Goal: Information Seeking & Learning: Find specific fact

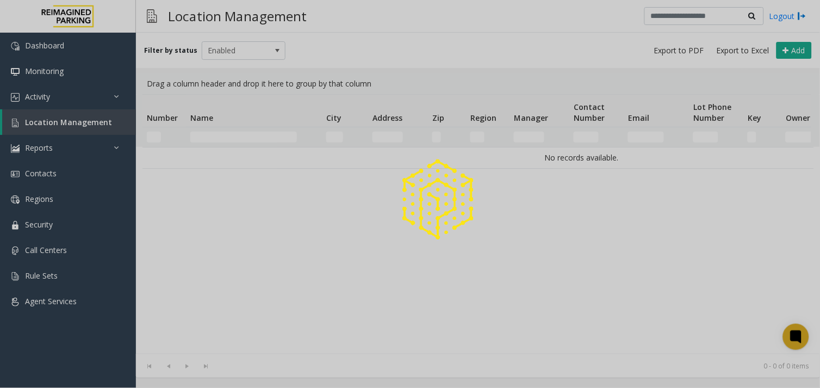
click at [240, 133] on div at bounding box center [410, 194] width 820 height 388
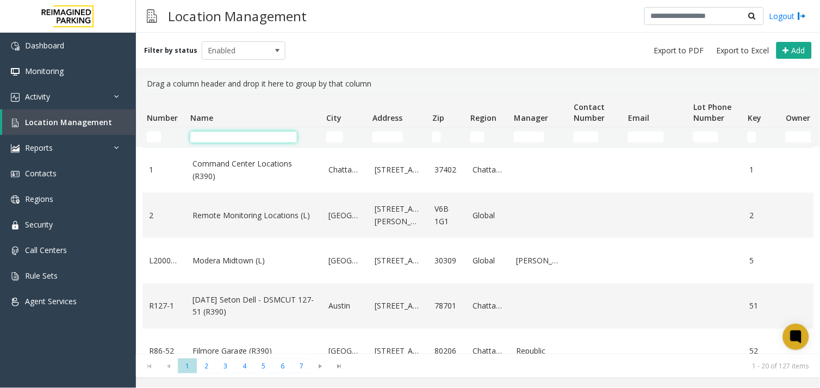
click at [244, 133] on input "Name Filter" at bounding box center [243, 137] width 107 height 11
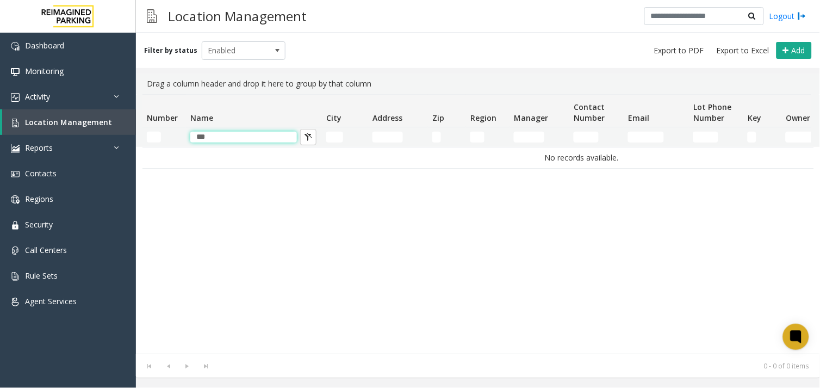
drag, startPoint x: 229, startPoint y: 139, endPoint x: 148, endPoint y: 139, distance: 81.0
click at [152, 140] on tr "***" at bounding box center [581, 137] width 878 height 20
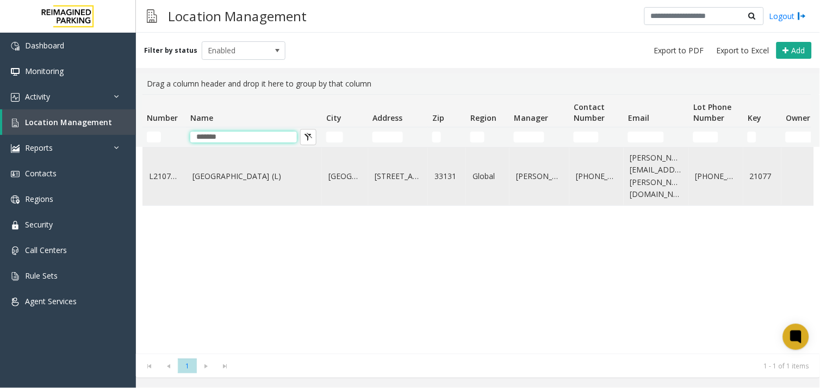
type input "*******"
click at [212, 175] on link "[GEOGRAPHIC_DATA] (L)" at bounding box center [253, 176] width 123 height 12
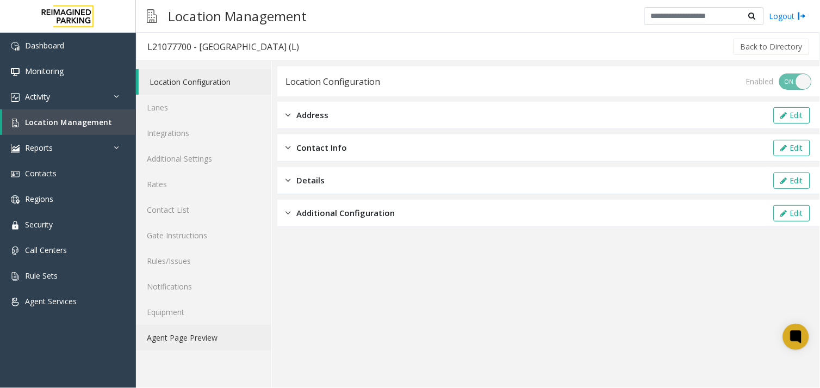
click at [188, 330] on link "Agent Page Preview" at bounding box center [203, 338] width 135 height 26
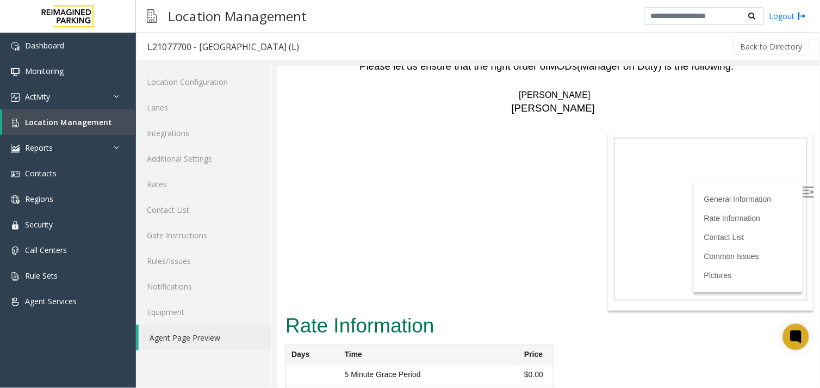
scroll to position [2106, 0]
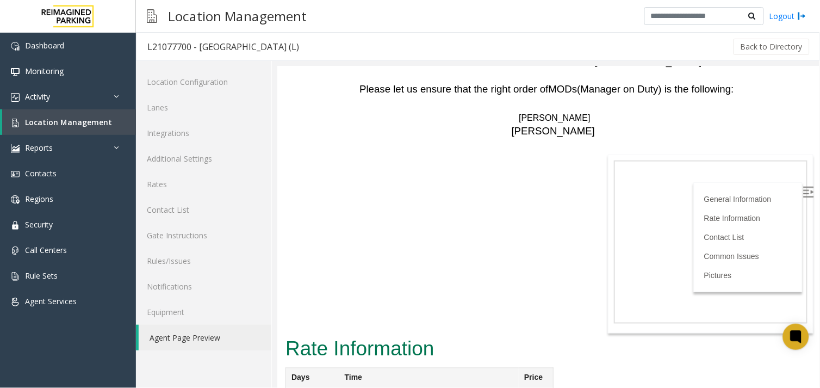
drag, startPoint x: 350, startPoint y: 211, endPoint x: 528, endPoint y: 204, distance: 179.0
drag, startPoint x: 350, startPoint y: 223, endPoint x: 400, endPoint y: 225, distance: 49.5
drag, startPoint x: 400, startPoint y: 225, endPoint x: 536, endPoint y: 227, distance: 135.9
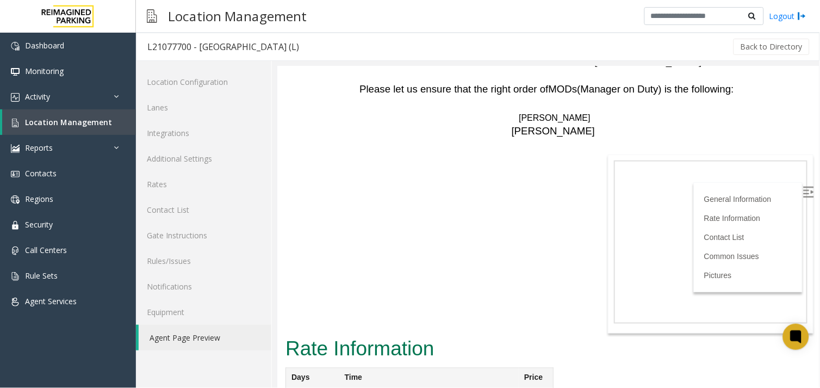
drag, startPoint x: 347, startPoint y: 243, endPoint x: 541, endPoint y: 241, distance: 193.6
drag, startPoint x: 541, startPoint y: 241, endPoint x: 535, endPoint y: 246, distance: 7.7
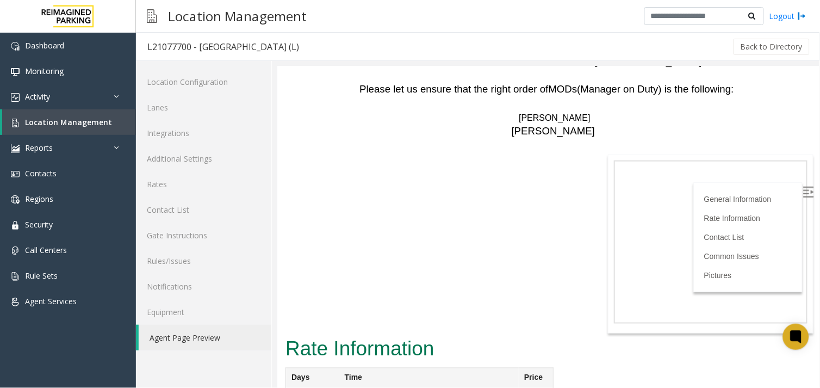
drag, startPoint x: 539, startPoint y: 246, endPoint x: 527, endPoint y: 248, distance: 11.6
drag, startPoint x: 345, startPoint y: 260, endPoint x: 404, endPoint y: 260, distance: 59.8
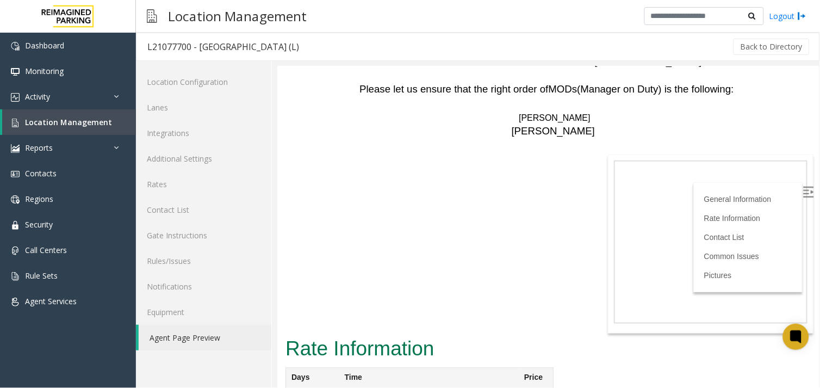
drag, startPoint x: 550, startPoint y: 264, endPoint x: 533, endPoint y: 269, distance: 17.5
drag, startPoint x: 350, startPoint y: 279, endPoint x: 426, endPoint y: 287, distance: 77.1
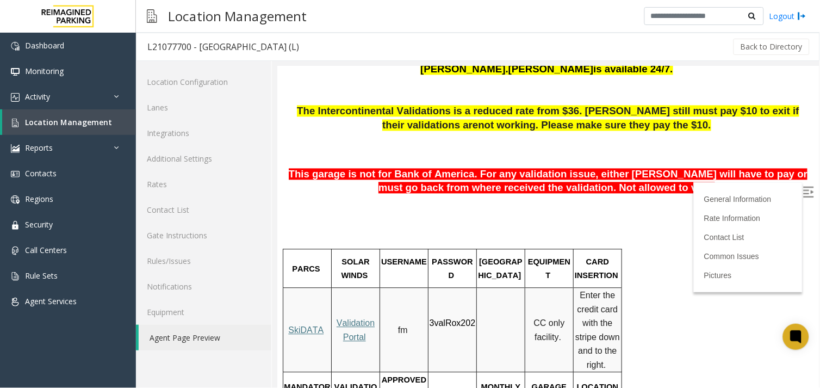
scroll to position [414, 0]
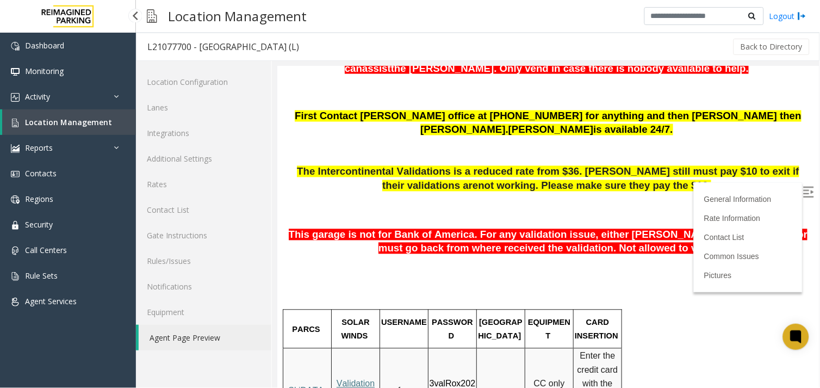
click at [36, 122] on span "Location Management" at bounding box center [68, 122] width 87 height 10
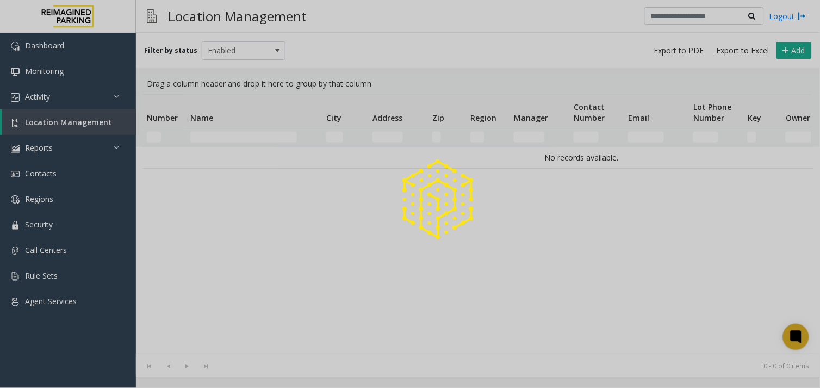
click at [235, 133] on div at bounding box center [410, 194] width 820 height 388
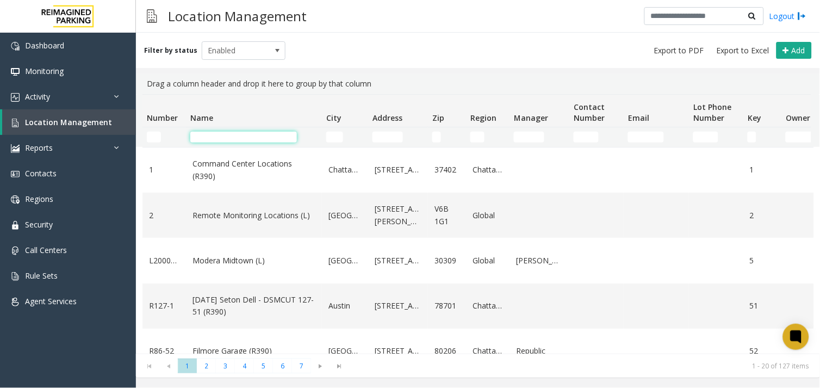
click at [239, 134] on input "Name Filter" at bounding box center [243, 137] width 107 height 11
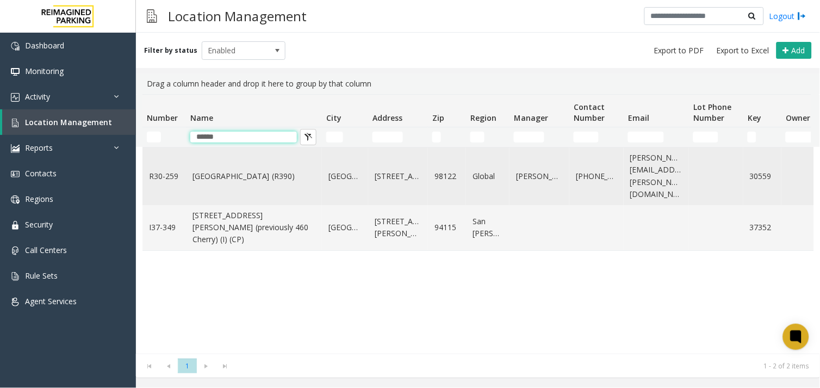
type input "******"
click at [227, 170] on link "[GEOGRAPHIC_DATA] (R390)" at bounding box center [253, 176] width 123 height 12
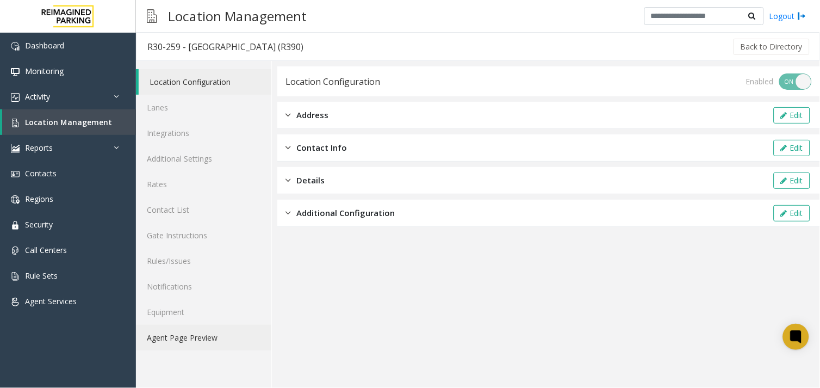
click at [182, 337] on link "Agent Page Preview" at bounding box center [203, 338] width 135 height 26
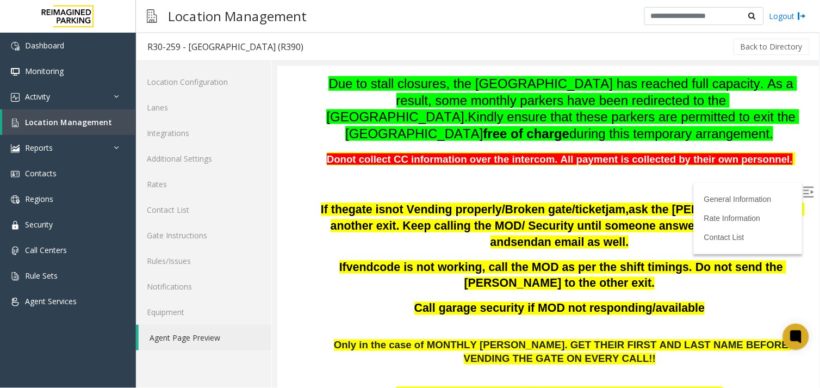
scroll to position [362, 0]
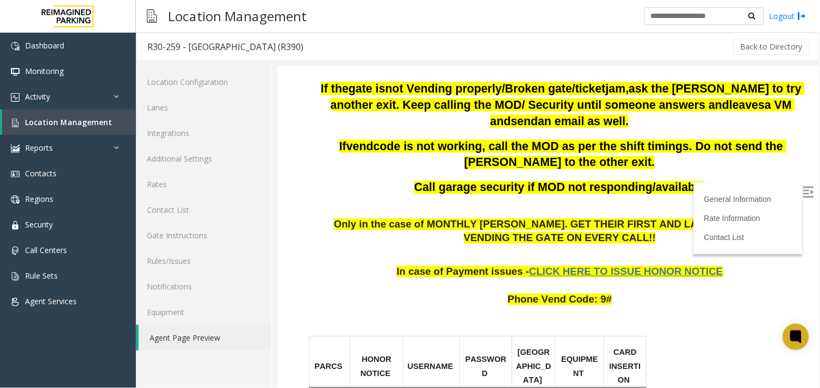
click at [589, 265] on span "CLICK HERE TO ISSUE HONOR NOTICE" at bounding box center [625, 270] width 194 height 11
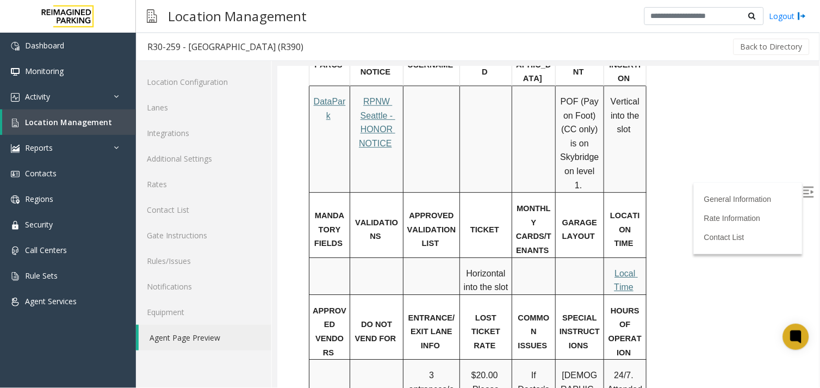
scroll to position [664, 0]
click at [631, 267] on span "Local Time" at bounding box center [625, 278] width 24 height 23
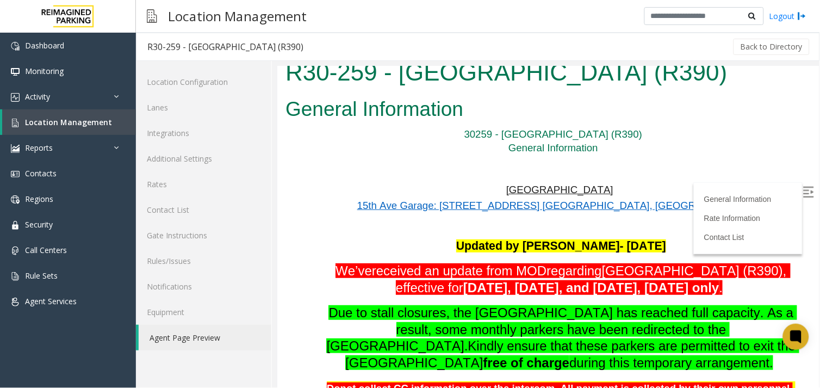
scroll to position [0, 0]
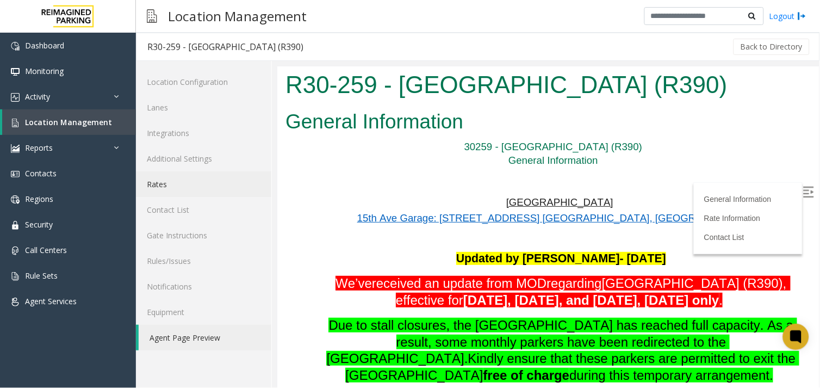
click at [151, 177] on link "Rates" at bounding box center [203, 184] width 135 height 26
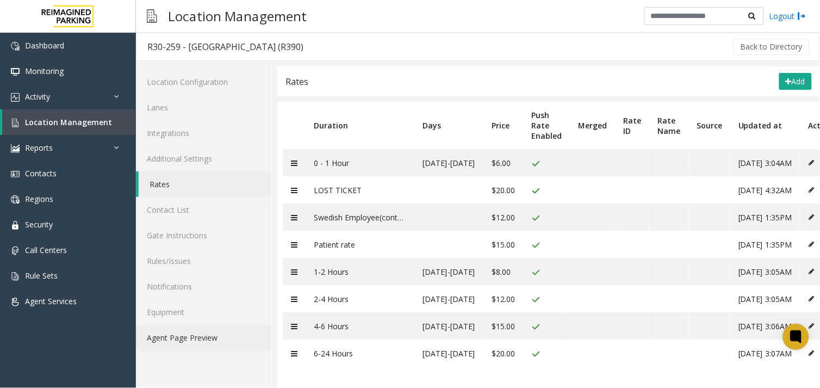
click at [214, 348] on link "Agent Page Preview" at bounding box center [203, 338] width 135 height 26
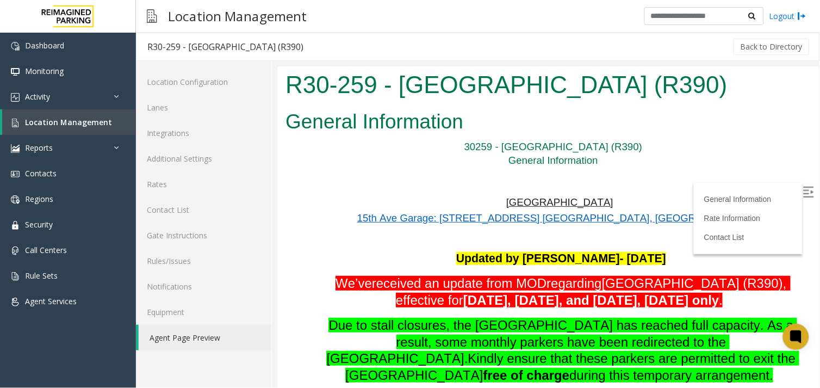
scroll to position [181, 0]
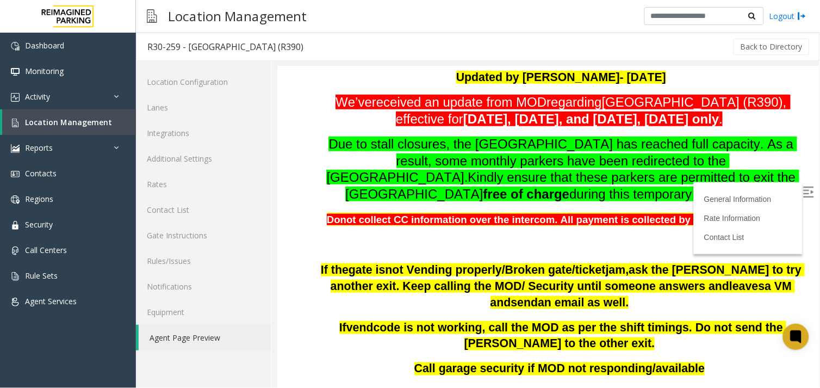
click at [802, 197] on img at bounding box center [807, 191] width 11 height 11
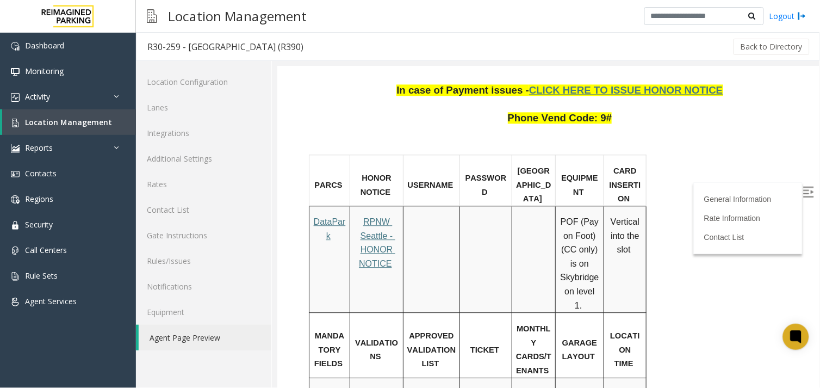
scroll to position [604, 0]
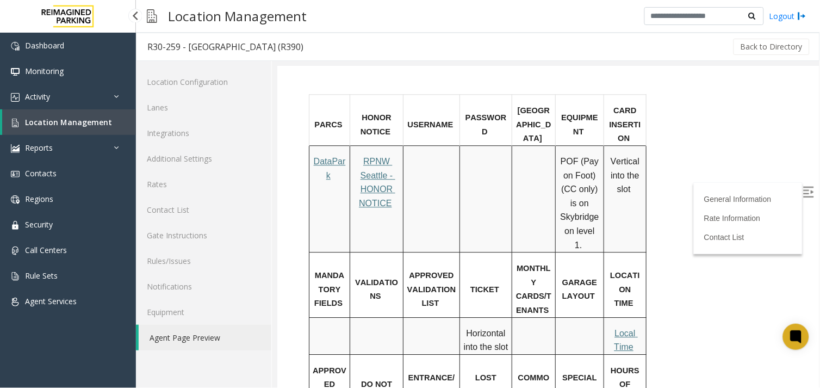
click at [74, 120] on span "Location Management" at bounding box center [68, 122] width 87 height 10
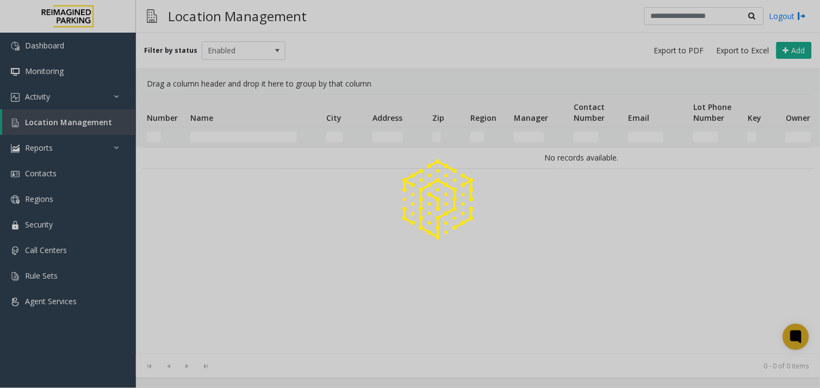
click at [231, 138] on div at bounding box center [410, 194] width 820 height 388
click at [225, 135] on div at bounding box center [410, 194] width 820 height 388
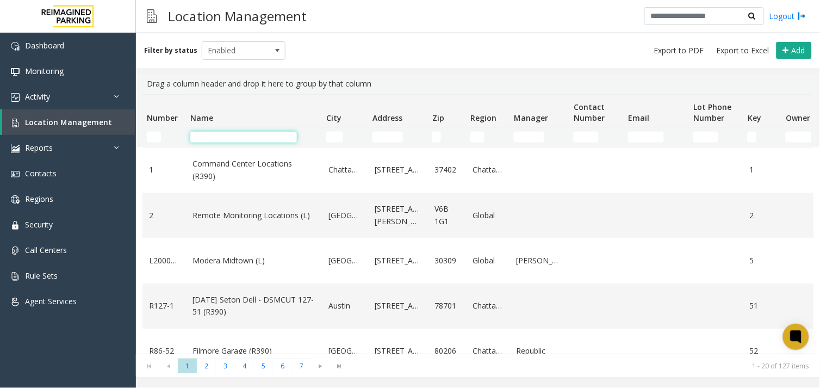
click at [225, 135] on input "Name Filter" at bounding box center [243, 137] width 107 height 11
type input "******"
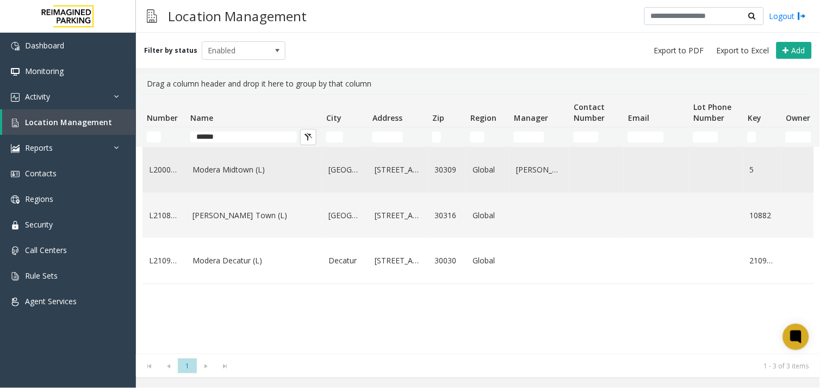
click at [238, 169] on link "Modera Midtown (L)" at bounding box center [253, 170] width 123 height 12
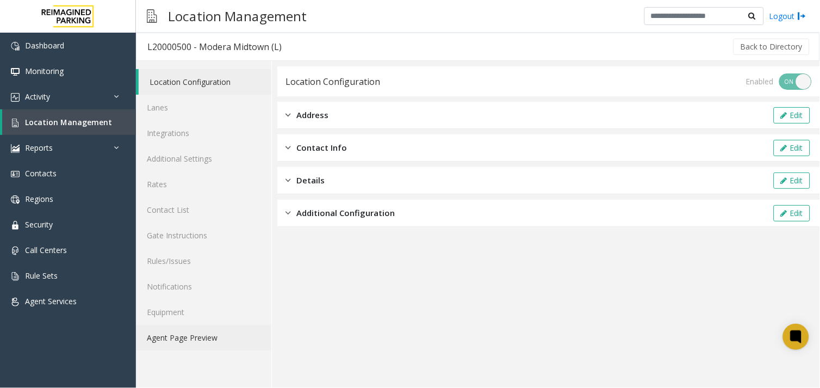
click at [192, 348] on link "Agent Page Preview" at bounding box center [203, 338] width 135 height 26
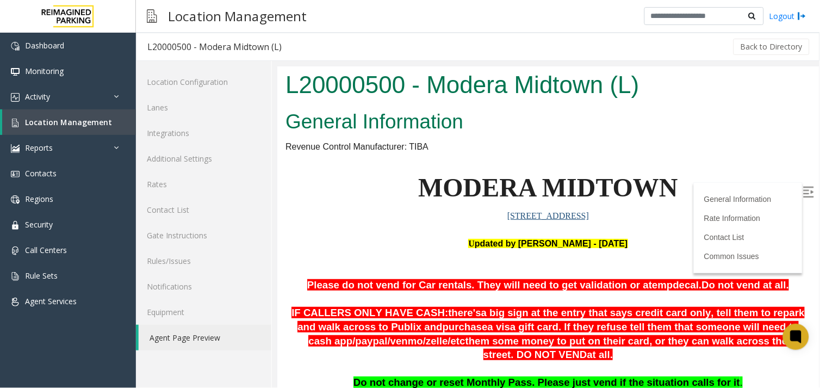
scroll to position [241, 0]
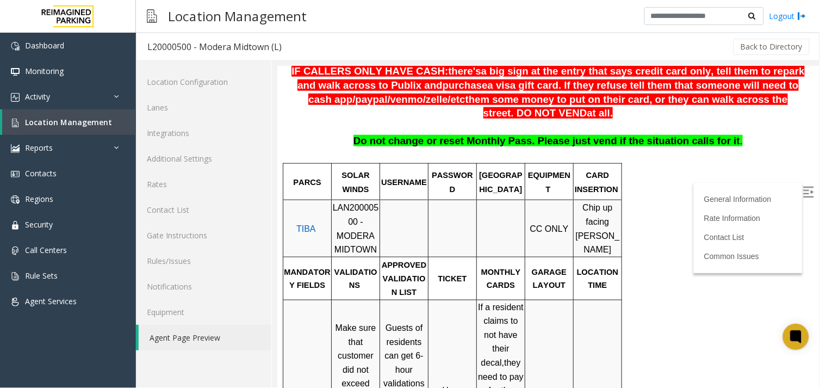
click at [337, 209] on span "LAN20000500 - MODERA MIDTOWN" at bounding box center [355, 227] width 46 height 51
copy span "LAN20000500"
click at [52, 124] on span "Location Management" at bounding box center [68, 122] width 87 height 10
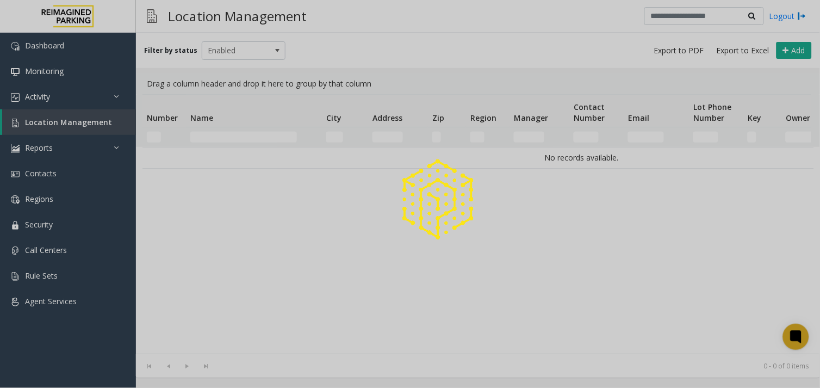
click at [245, 137] on div at bounding box center [410, 194] width 820 height 388
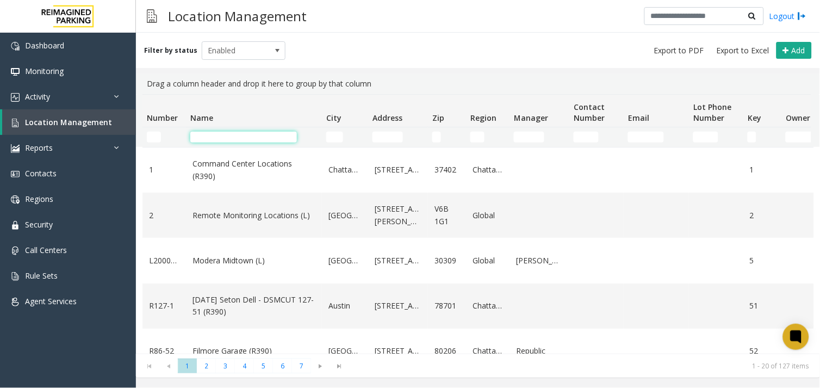
click at [240, 138] on input "Name Filter" at bounding box center [243, 137] width 107 height 11
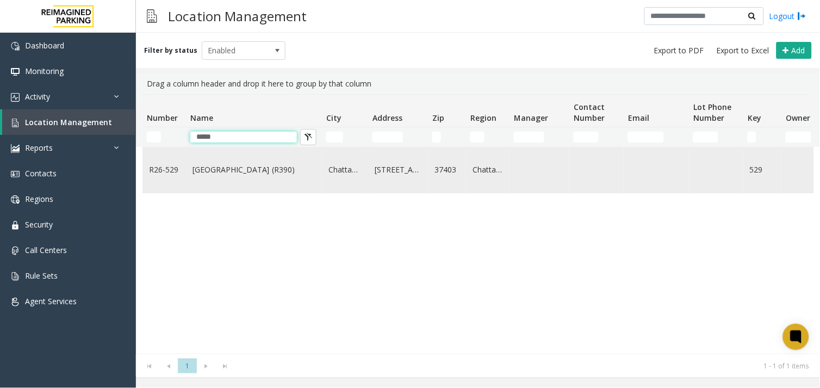
type input "*****"
click at [237, 169] on link "[GEOGRAPHIC_DATA] (R390)" at bounding box center [253, 170] width 123 height 12
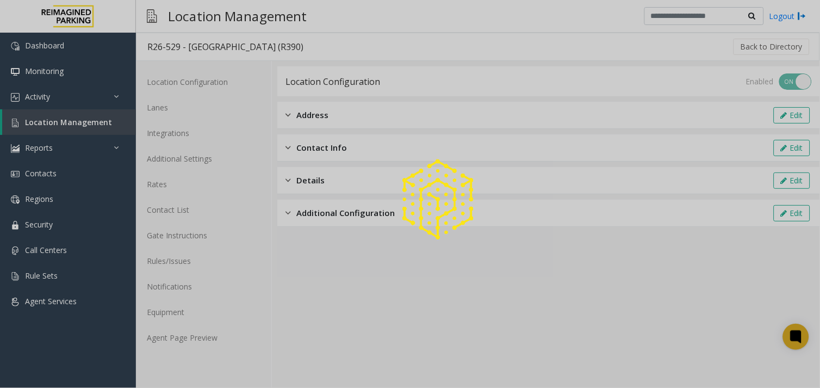
click at [185, 338] on div at bounding box center [410, 194] width 820 height 388
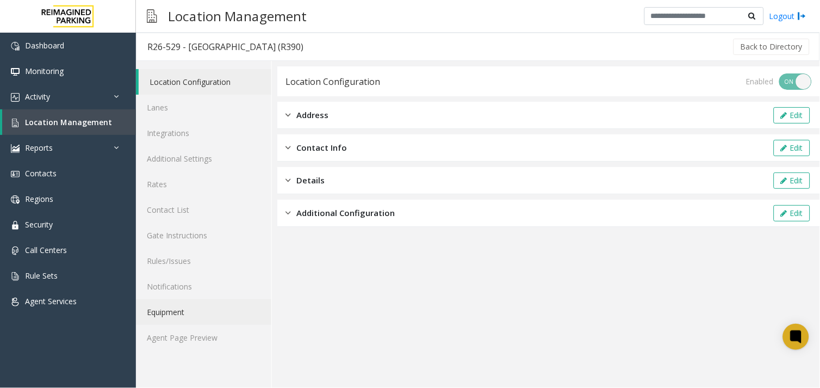
click at [216, 323] on link "Equipment" at bounding box center [203, 312] width 135 height 26
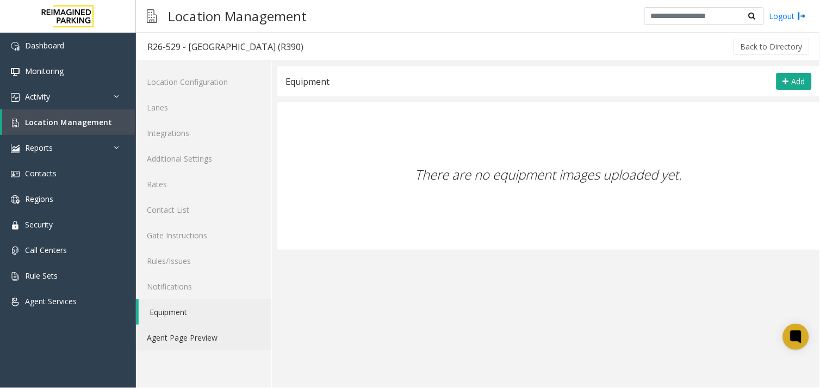
click at [216, 332] on link "Agent Page Preview" at bounding box center [203, 338] width 135 height 26
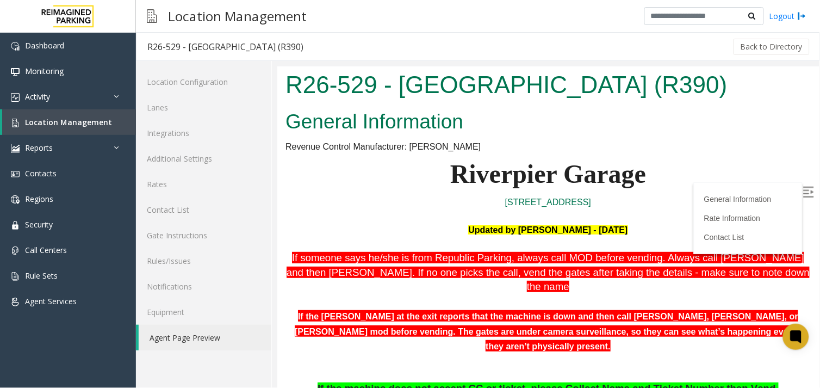
click at [806, 192] on label at bounding box center [809, 193] width 16 height 16
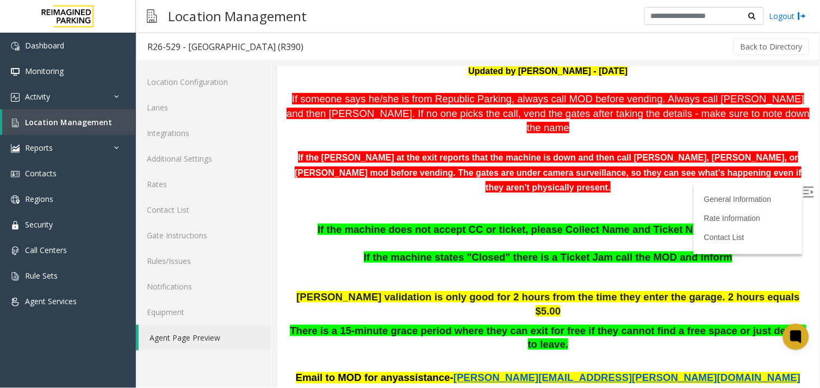
scroll to position [181, 0]
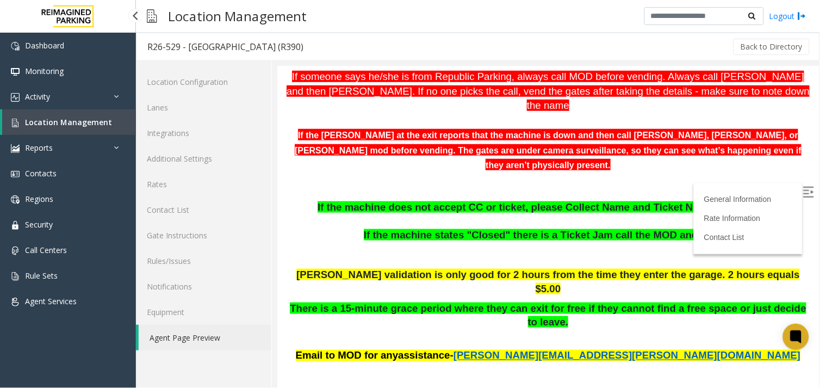
click at [55, 122] on span "Location Management" at bounding box center [68, 122] width 87 height 10
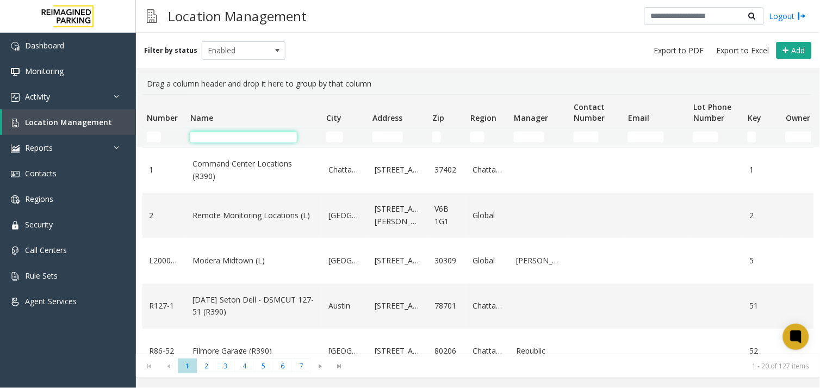
click at [203, 139] on input "Name Filter" at bounding box center [243, 137] width 107 height 11
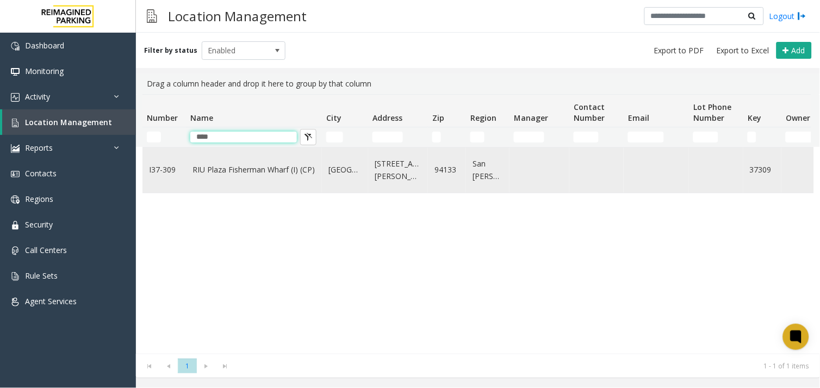
type input "***"
click at [229, 182] on td "RIU Plaza Fisherman Wharf (I) (CP)" at bounding box center [254, 169] width 136 height 45
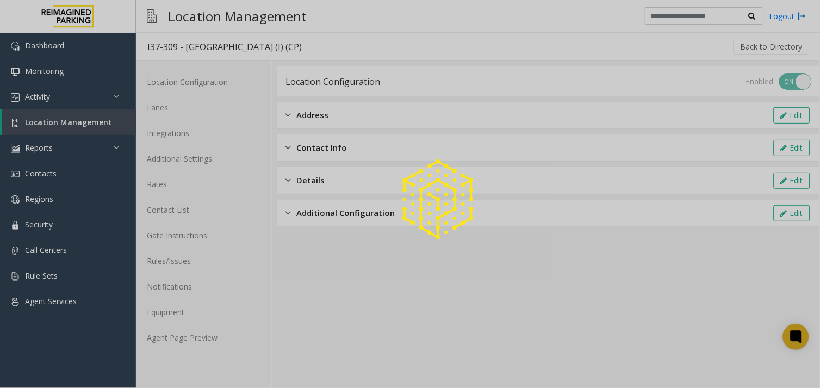
click at [175, 353] on div "Location Configuration Lanes Integrations Additional Settings Rates Contact Lis…" at bounding box center [204, 224] width 136 height 327
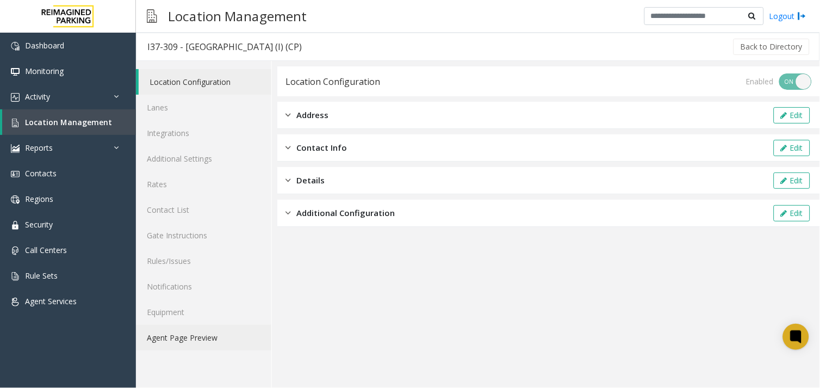
click at [194, 334] on link "Agent Page Preview" at bounding box center [203, 338] width 135 height 26
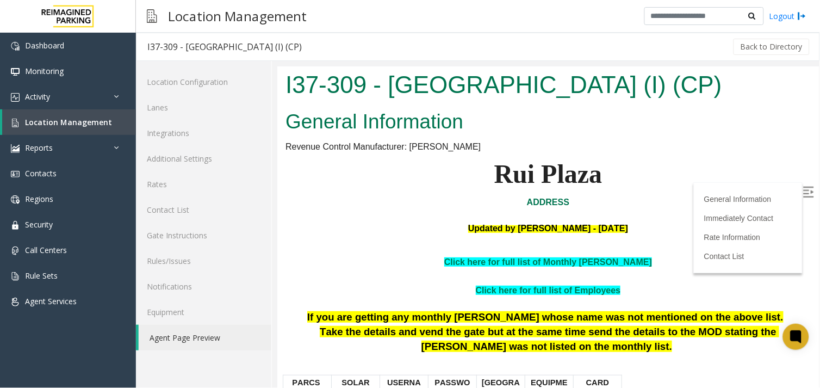
scroll to position [121, 0]
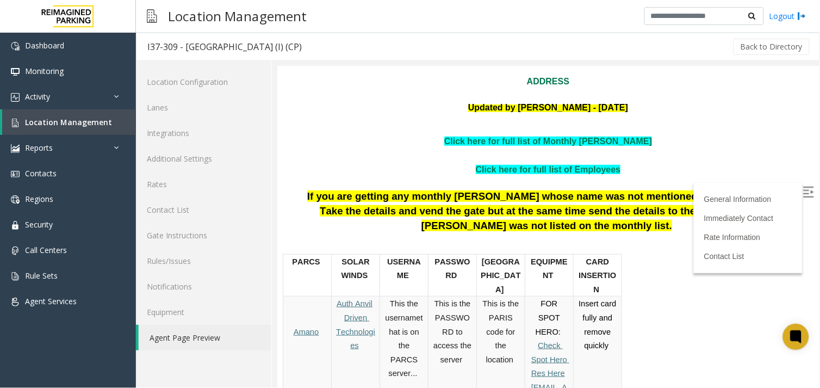
click at [802, 192] on img at bounding box center [807, 191] width 11 height 11
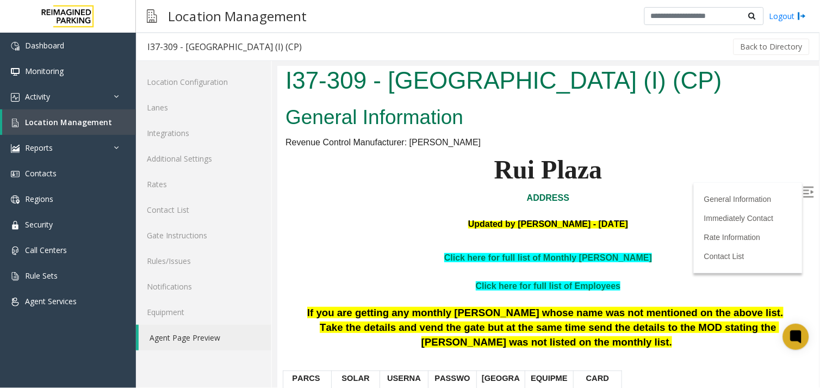
scroll to position [0, 0]
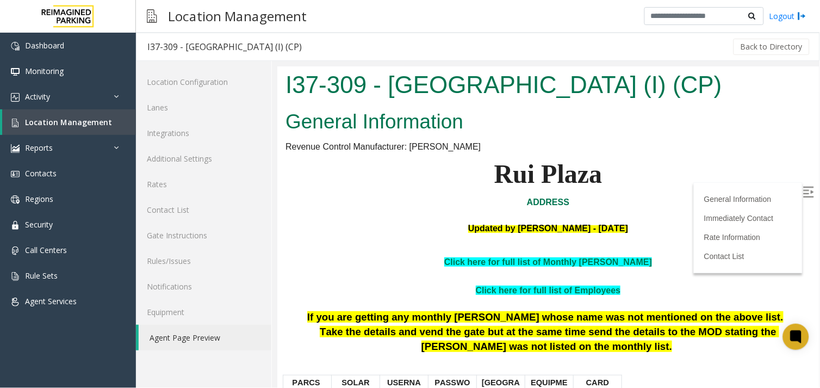
drag, startPoint x: 496, startPoint y: 159, endPoint x: 637, endPoint y: 180, distance: 142.4
click at [637, 180] on p "Rui Plaza" at bounding box center [547, 174] width 525 height 42
click at [481, 184] on p "Rui Plaza" at bounding box center [547, 174] width 525 height 42
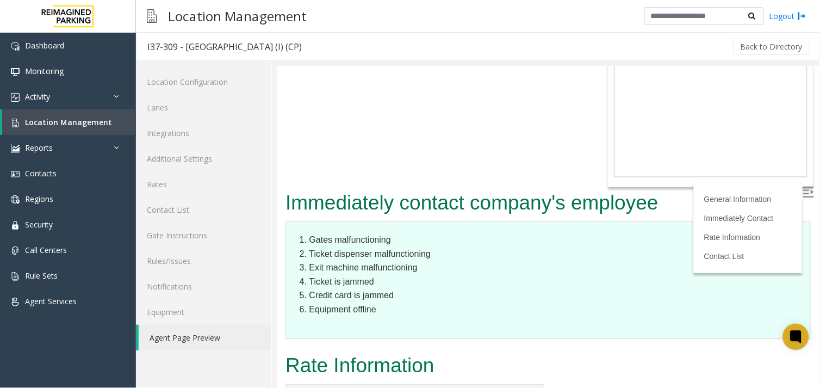
scroll to position [906, 0]
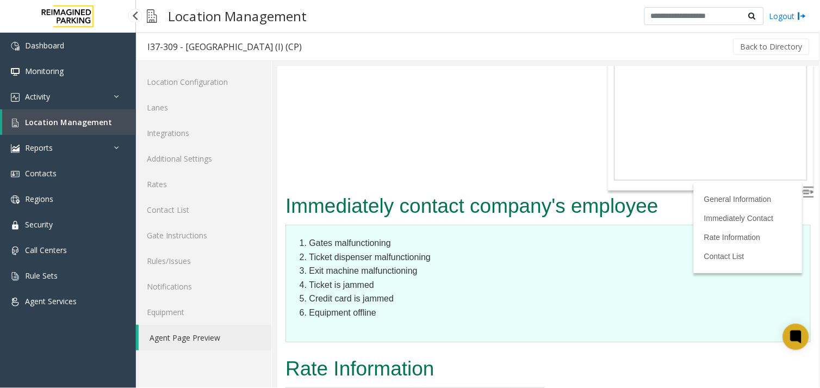
click at [67, 120] on span "Location Management" at bounding box center [68, 122] width 87 height 10
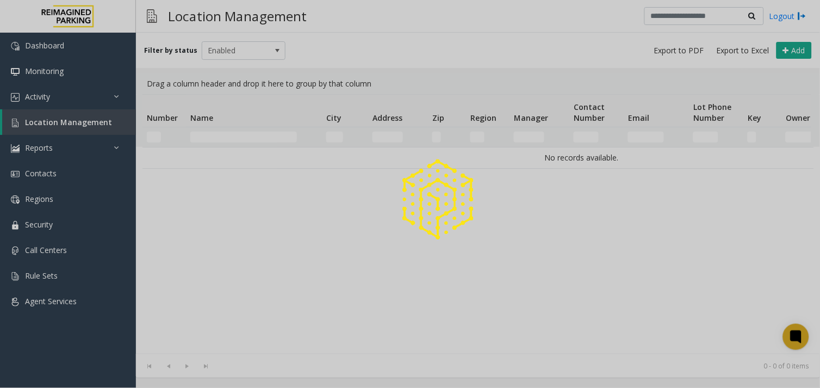
click at [246, 142] on div at bounding box center [410, 194] width 820 height 388
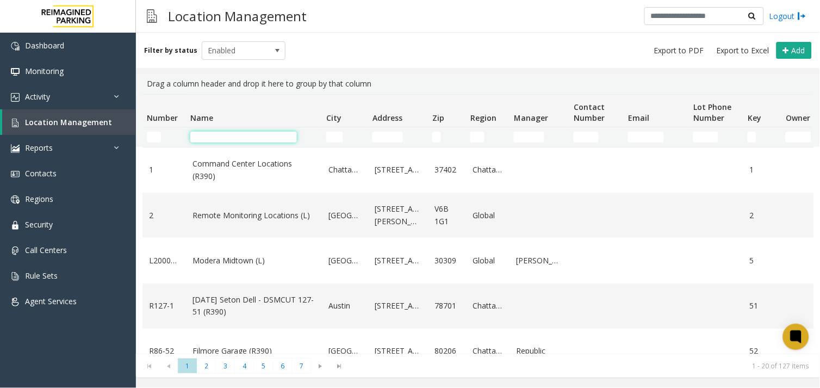
click at [257, 138] on input "Name Filter" at bounding box center [243, 137] width 107 height 11
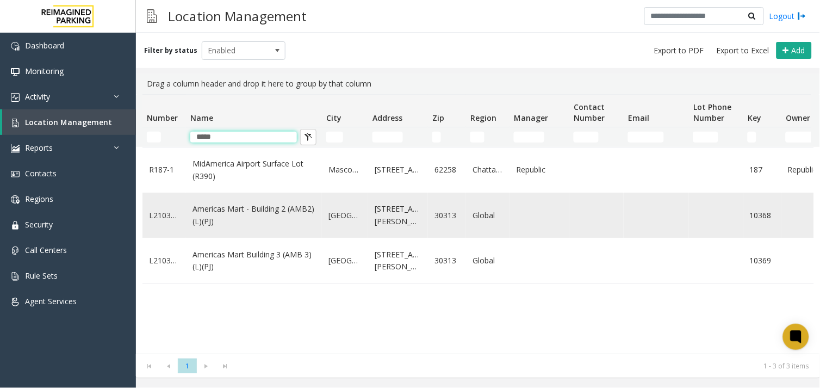
type input "*****"
click at [234, 211] on link "Americas Mart - Building 2 (AMB2) (L)(PJ)" at bounding box center [253, 215] width 123 height 24
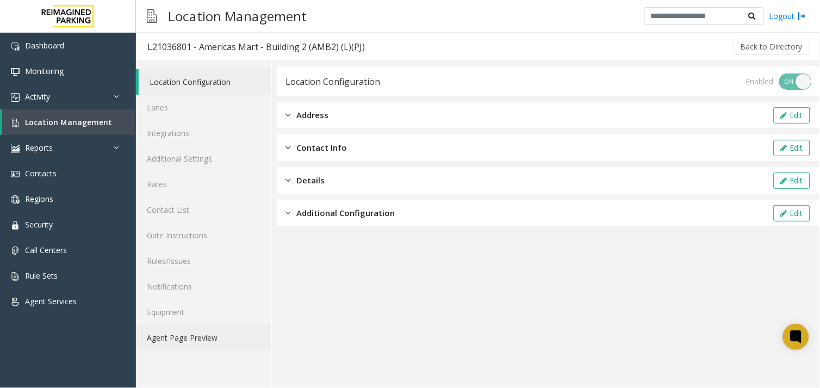
click at [209, 339] on link "Agent Page Preview" at bounding box center [203, 338] width 135 height 26
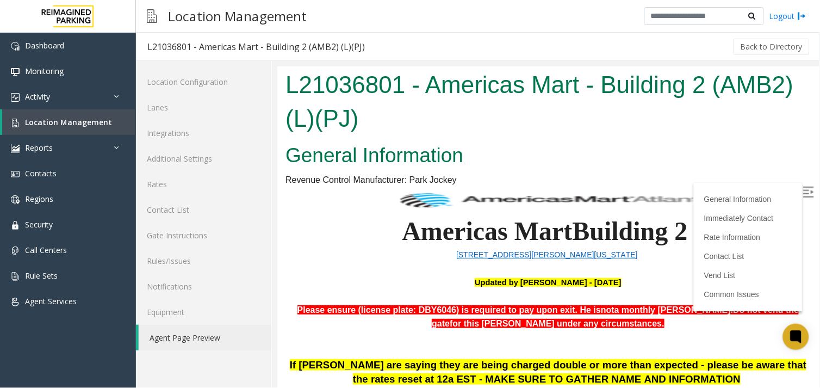
scroll to position [302, 0]
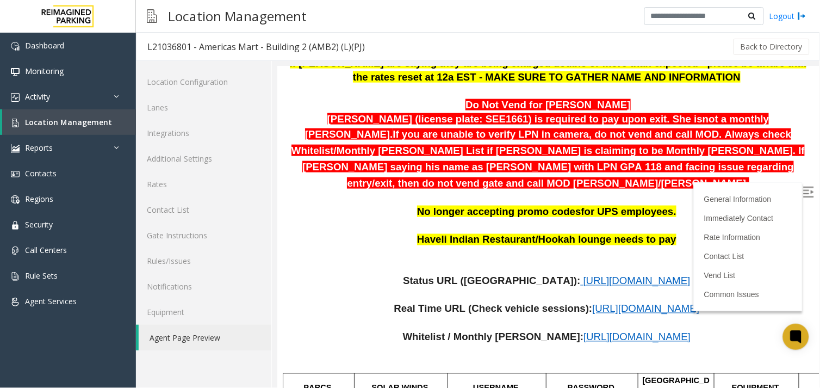
click at [583, 275] on span "[URL][DOMAIN_NAME]" at bounding box center [636, 280] width 107 height 11
click at [802, 191] on img at bounding box center [807, 191] width 11 height 11
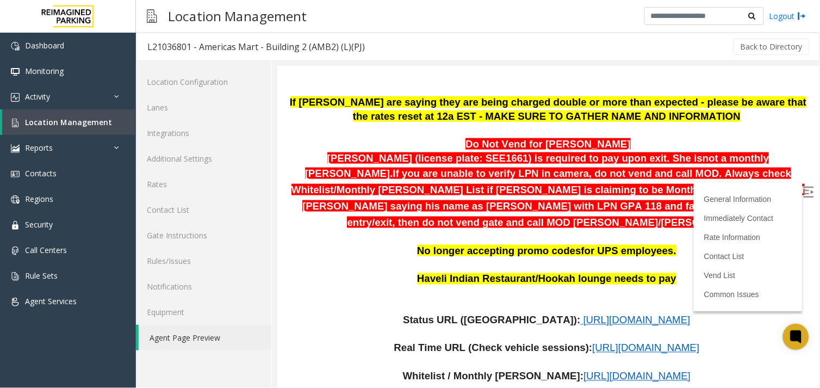
scroll to position [181, 0]
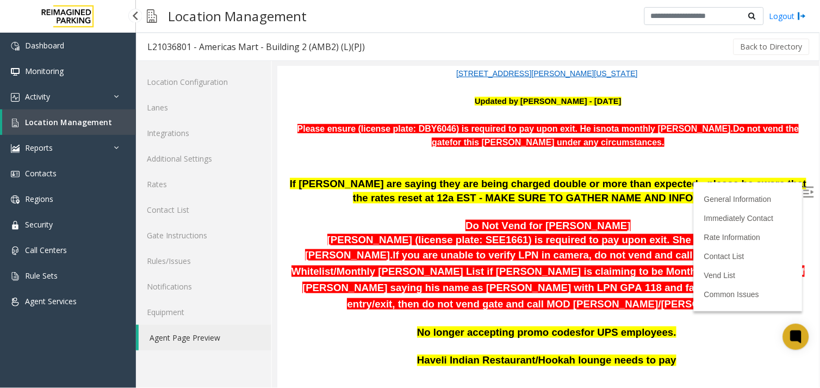
click at [67, 128] on link "Location Management" at bounding box center [69, 122] width 134 height 26
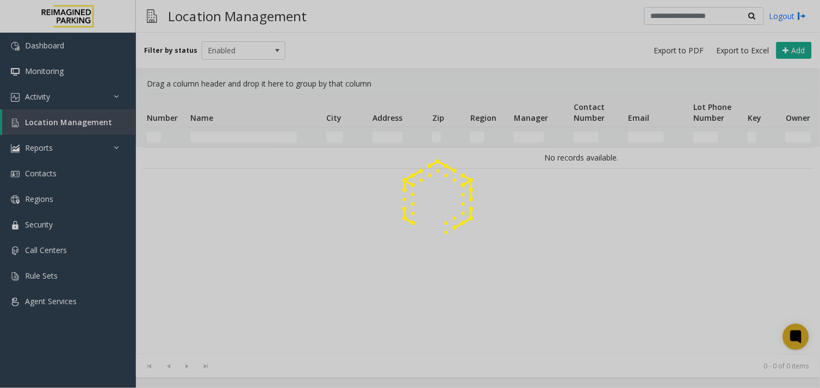
click at [243, 135] on div at bounding box center [410, 194] width 820 height 388
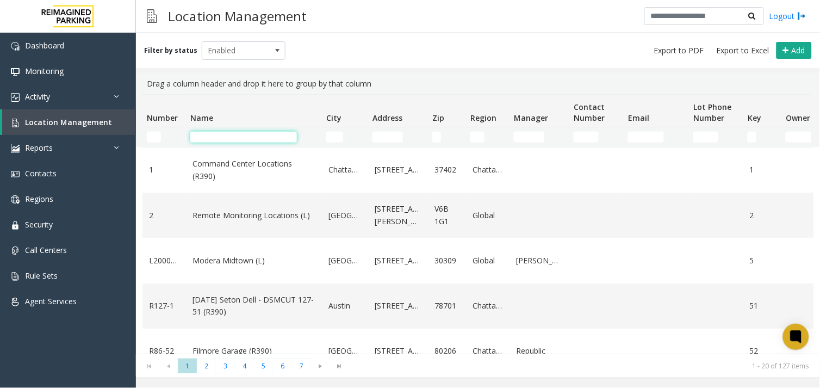
click at [244, 135] on input "Name Filter" at bounding box center [243, 137] width 107 height 11
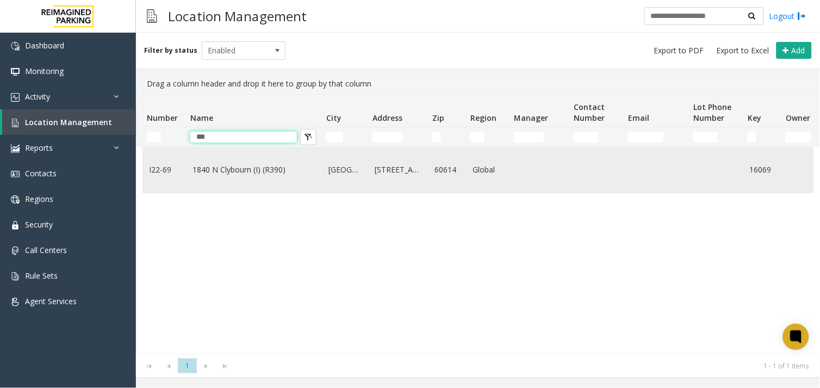
type input "***"
click at [254, 181] on td "1840 N Clybourn (I) (R390)" at bounding box center [254, 169] width 136 height 45
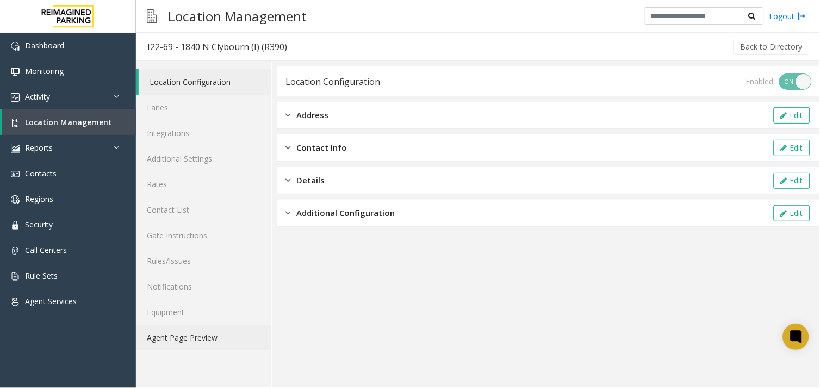
click at [229, 343] on link "Agent Page Preview" at bounding box center [203, 338] width 135 height 26
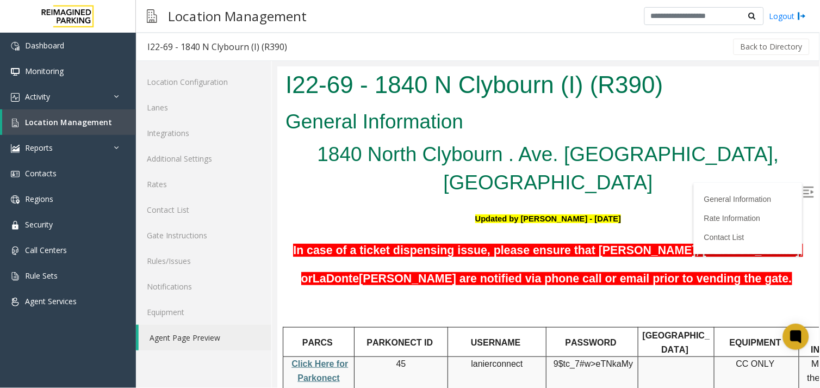
scroll to position [121, 0]
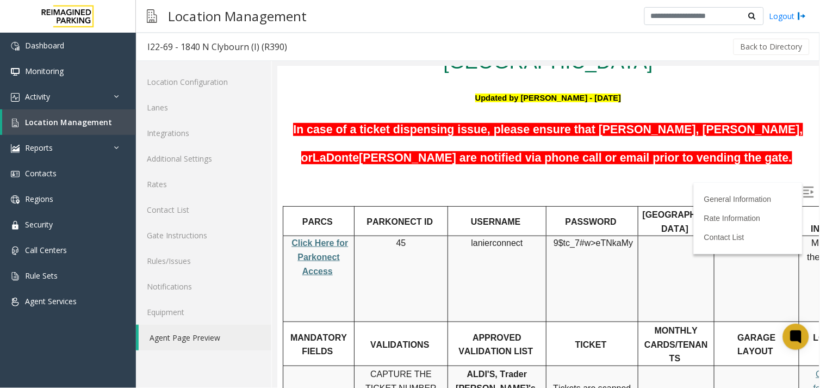
click at [321, 238] on span "Click Here for Parkonect Access" at bounding box center [319, 256] width 57 height 37
drag, startPoint x: 473, startPoint y: 211, endPoint x: 519, endPoint y: 208, distance: 46.3
click at [519, 238] on span "lanierconnect" at bounding box center [496, 243] width 52 height 10
copy span "lanierconnect"
drag, startPoint x: 557, startPoint y: 208, endPoint x: 627, endPoint y: 206, distance: 70.2
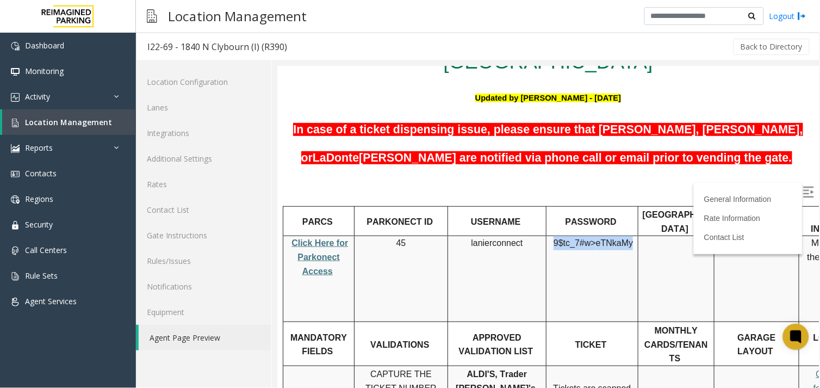
click at [627, 238] on span "9$tc_7#w> eTNkaMy" at bounding box center [592, 243] width 79 height 10
copy span "9$tc_7#w> eTNkaMy"
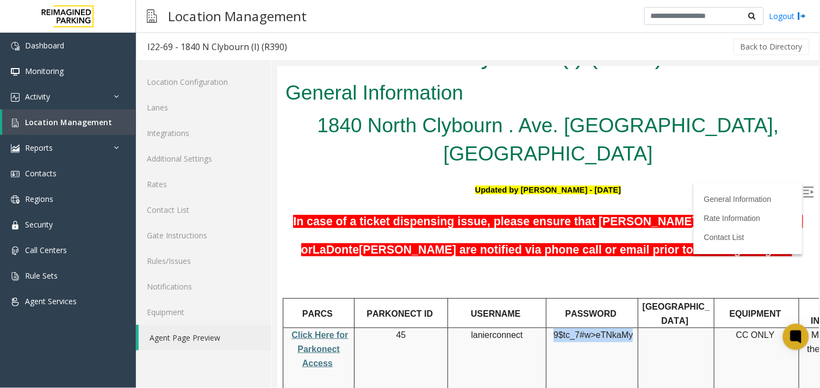
scroll to position [0, 0]
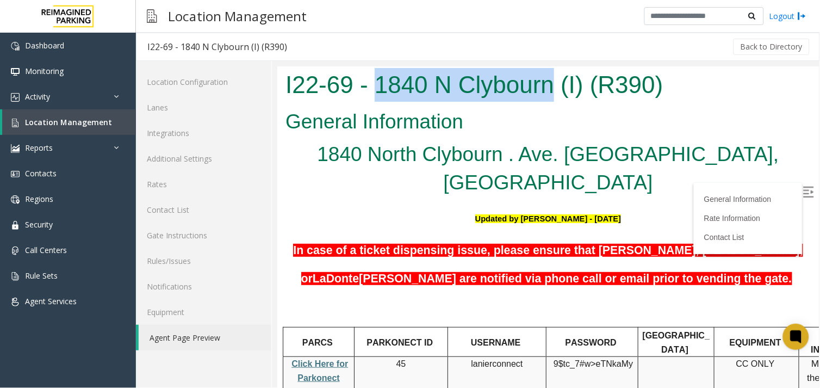
drag, startPoint x: 376, startPoint y: 82, endPoint x: 551, endPoint y: 89, distance: 175.2
click at [551, 89] on h1 "I22-69 - 1840 N Clybourn (I) (R390)" at bounding box center [547, 84] width 525 height 34
click at [802, 189] on img at bounding box center [807, 191] width 11 height 11
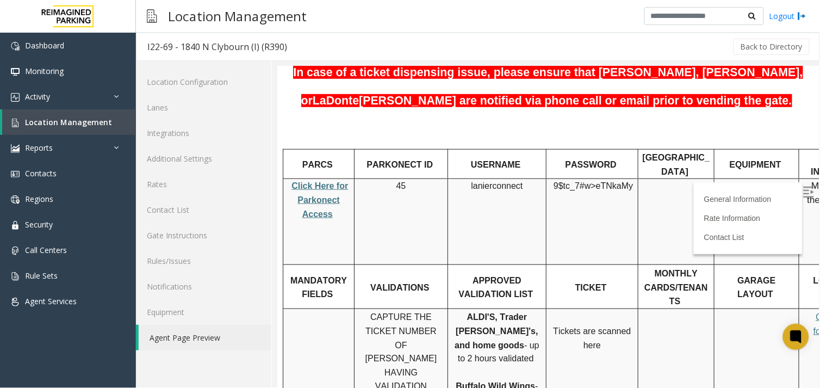
scroll to position [181, 0]
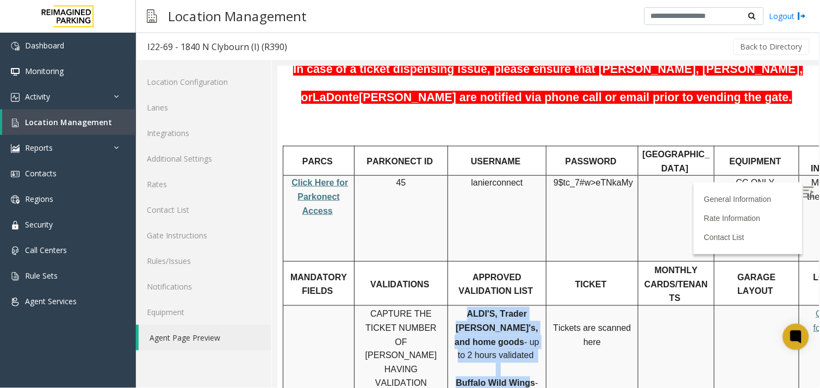
drag, startPoint x: 451, startPoint y: 264, endPoint x: 520, endPoint y: 320, distance: 89.2
click at [520, 320] on p "ALDI'S, Trader [PERSON_NAME]'s, and home goods - up to 2 hours validated Buffal…" at bounding box center [496, 354] width 90 height 97
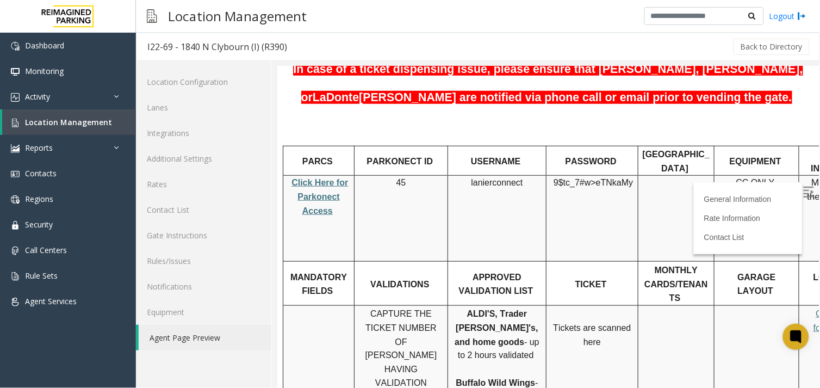
drag, startPoint x: 520, startPoint y: 320, endPoint x: 518, endPoint y: 327, distance: 7.6
click at [518, 327] on p "ALDI'S, Trader [PERSON_NAME]'s, and home goods - up to 2 hours validated Buffal…" at bounding box center [496, 354] width 90 height 97
drag, startPoint x: 452, startPoint y: 266, endPoint x: 476, endPoint y: 262, distance: 23.7
click at [476, 308] on span "ALDI'S, Trader [PERSON_NAME]'s, and home goods" at bounding box center [495, 326] width 83 height 37
drag, startPoint x: 476, startPoint y: 262, endPoint x: 521, endPoint y: 263, distance: 45.7
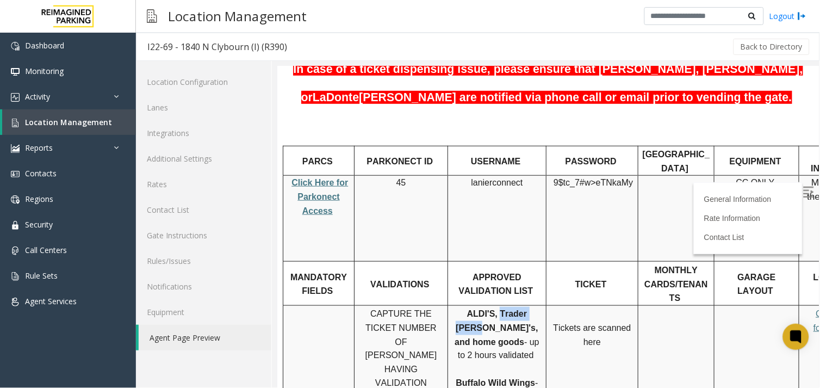
click at [521, 308] on span "ALDI'S, Trader [PERSON_NAME]'s, and home goods" at bounding box center [495, 326] width 83 height 37
drag, startPoint x: 447, startPoint y: 318, endPoint x: 515, endPoint y: 314, distance: 67.5
click at [515, 314] on div "ALDI'S, Trader [PERSON_NAME]'s, and home goods - up to 2 hours validated Buffal…" at bounding box center [496, 354] width 98 height 97
drag, startPoint x: 515, startPoint y: 314, endPoint x: 501, endPoint y: 309, distance: 14.6
click at [516, 378] on span "Buffalo Wild Wings" at bounding box center [494, 382] width 79 height 9
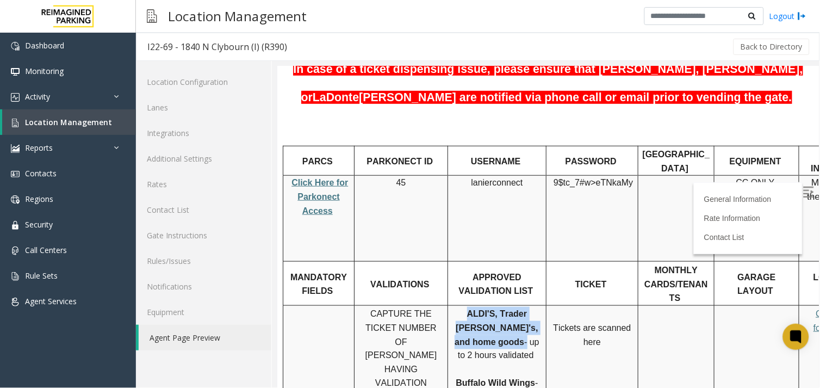
drag, startPoint x: 448, startPoint y: 264, endPoint x: 506, endPoint y: 280, distance: 59.7
click at [506, 306] on div "ALDI'S, Trader [PERSON_NAME]'s, and home goods - up to 2 hours validated Buffal…" at bounding box center [496, 354] width 98 height 97
click at [505, 337] on span "- up to 2 hours validated" at bounding box center [498, 348] width 82 height 23
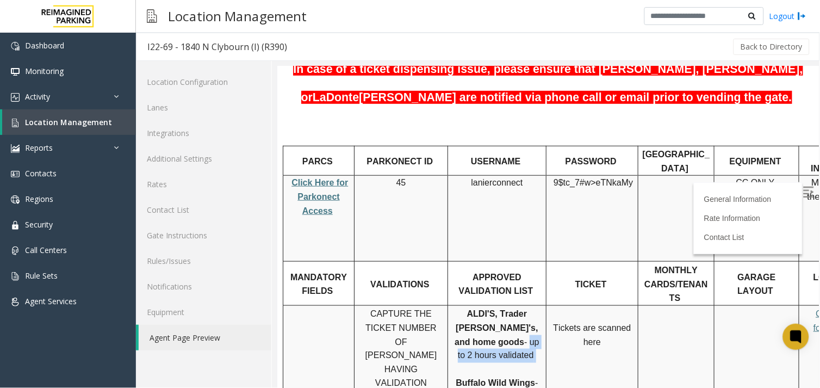
drag, startPoint x: 530, startPoint y: 292, endPoint x: 511, endPoint y: 276, distance: 25.1
click at [511, 306] on p "ALDI'S, Trader [PERSON_NAME]'s, and home goods - up to 2 hours validated Buffal…" at bounding box center [496, 354] width 90 height 97
drag, startPoint x: 511, startPoint y: 276, endPoint x: 519, endPoint y: 319, distance: 43.7
click at [519, 378] on span "Buffalo Wild Wings" at bounding box center [494, 382] width 79 height 9
drag, startPoint x: 519, startPoint y: 319, endPoint x: 519, endPoint y: 331, distance: 12.5
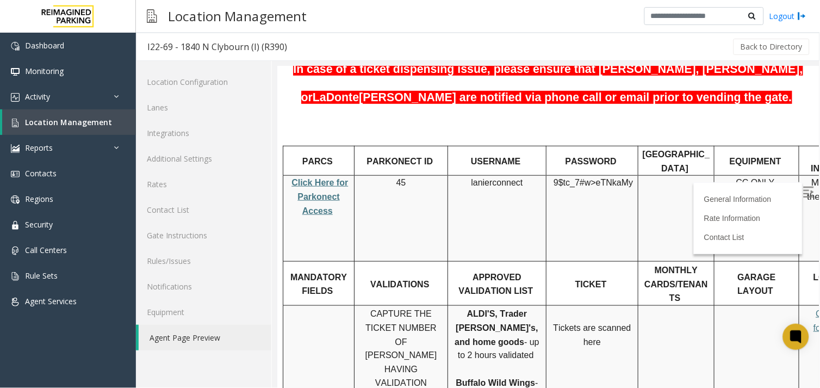
click at [519, 331] on p "ALDI'S, Trader [PERSON_NAME]'s, and home goods - up to 2 hours validated Buffal…" at bounding box center [496, 354] width 90 height 97
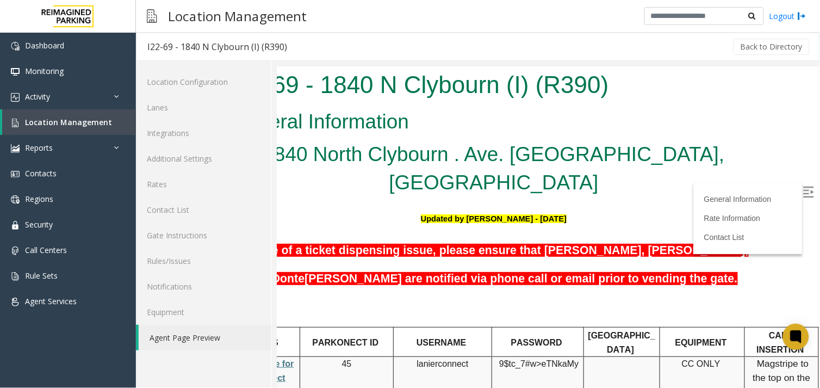
scroll to position [181, 63]
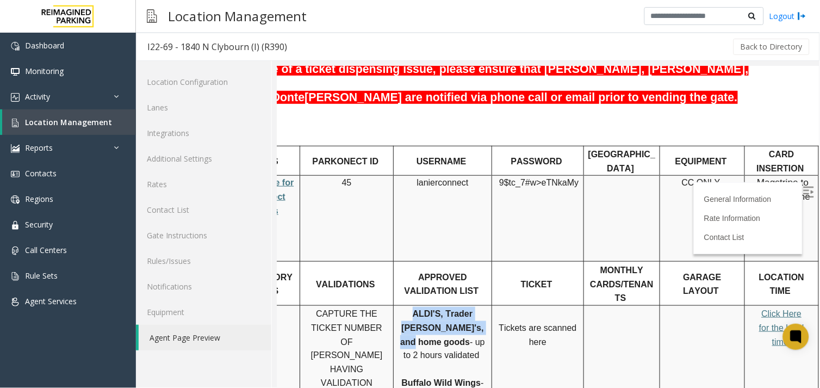
drag, startPoint x: 389, startPoint y: 268, endPoint x: 437, endPoint y: 274, distance: 47.7
click at [437, 308] on span "ALDI'S, Trader [PERSON_NAME]'s, and home goods" at bounding box center [441, 326] width 83 height 37
drag, startPoint x: 437, startPoint y: 274, endPoint x: 440, endPoint y: 280, distance: 6.8
click at [441, 337] on span "- up to 2 hours validated" at bounding box center [444, 348] width 82 height 23
drag, startPoint x: 391, startPoint y: 263, endPoint x: 446, endPoint y: 275, distance: 56.3
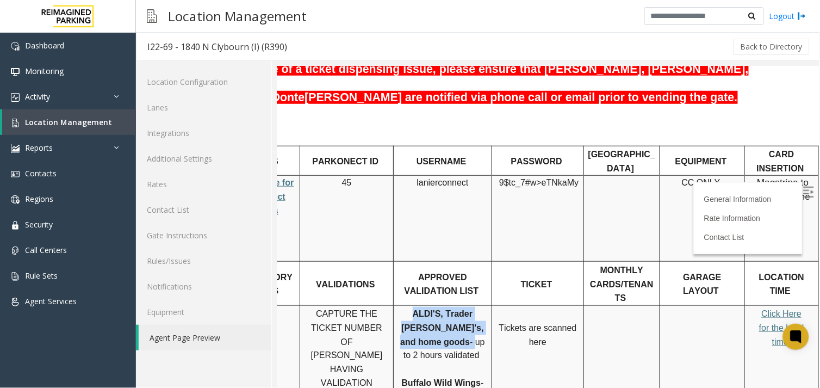
click at [446, 306] on p "ALDI'S, Trader [PERSON_NAME]'s, and home goods - up to 2 hours validated Buffal…" at bounding box center [442, 354] width 90 height 97
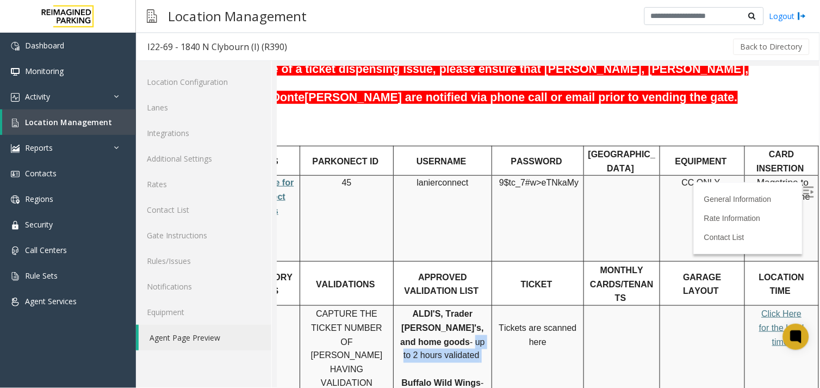
click at [446, 306] on p "ALDI'S, Trader [PERSON_NAME]'s, and home goods - up to 2 hours validated Buffal…" at bounding box center [442, 354] width 90 height 97
drag, startPoint x: 446, startPoint y: 280, endPoint x: 442, endPoint y: 297, distance: 17.8
click at [442, 306] on p "ALDI'S, Trader [PERSON_NAME]'s, and home goods - up to 2 hours validated Buffal…" at bounding box center [442, 354] width 90 height 97
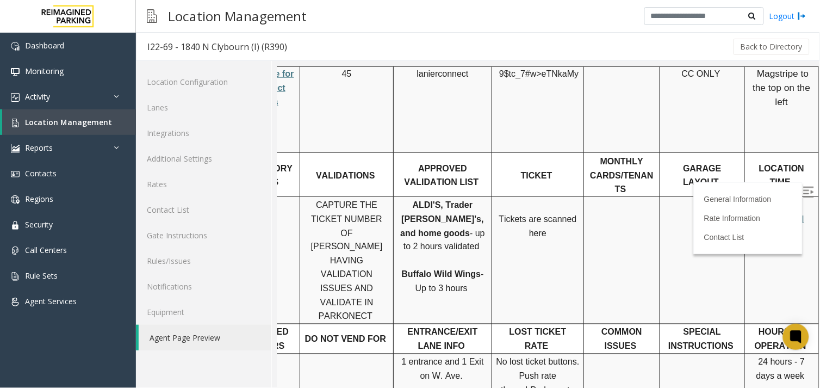
scroll to position [302, 63]
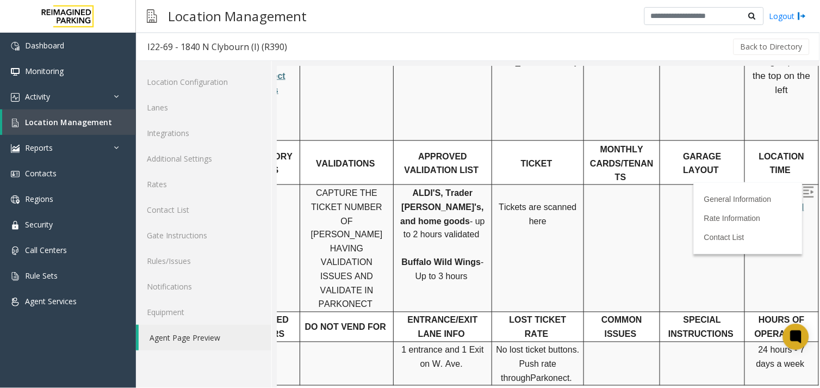
drag, startPoint x: 737, startPoint y: 256, endPoint x: 785, endPoint y: 273, distance: 50.7
click at [785, 343] on div "24 hours - 7 days a week" at bounding box center [780, 357] width 73 height 28
click at [748, 343] on p "24 hours - 7 days a week" at bounding box center [781, 357] width 66 height 28
drag, startPoint x: 780, startPoint y: 259, endPoint x: 790, endPoint y: 290, distance: 32.2
click at [790, 341] on td "24 hours - 7 days a week" at bounding box center [781, 362] width 74 height 43
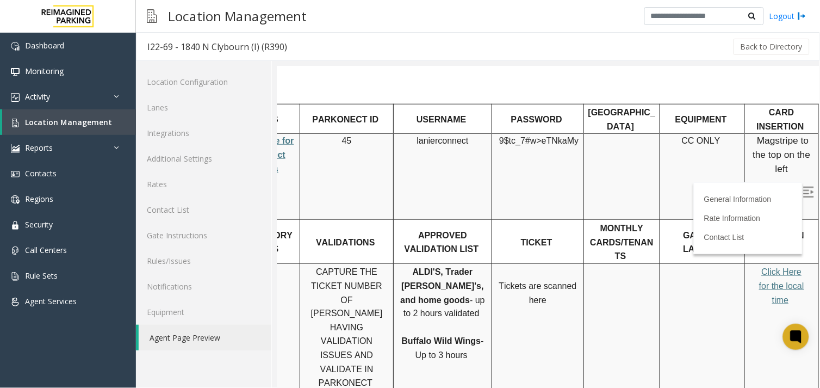
scroll to position [241, 63]
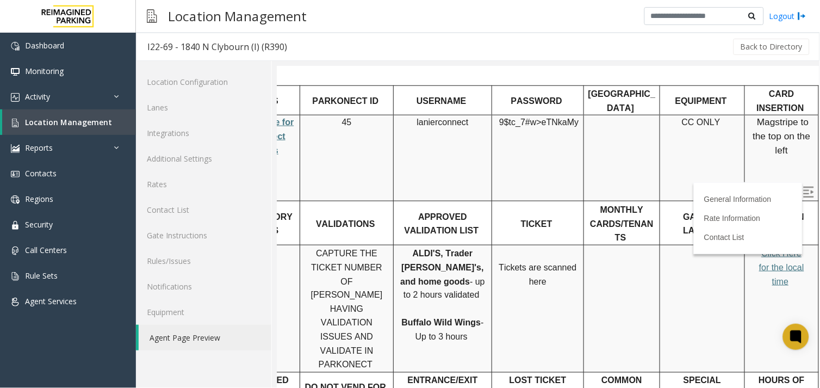
drag, startPoint x: 493, startPoint y: 319, endPoint x: 559, endPoint y: 340, distance: 70.0
drag, startPoint x: 559, startPoint y: 340, endPoint x: 555, endPoint y: 346, distance: 7.7
drag, startPoint x: 497, startPoint y: 336, endPoint x: 550, endPoint y: 344, distance: 53.4
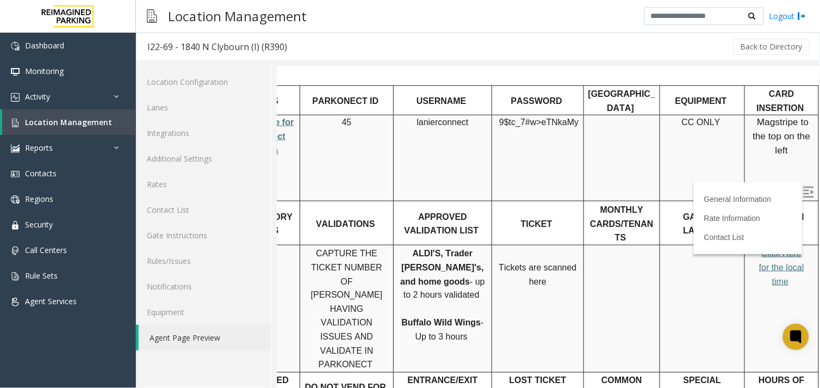
click at [176, 177] on link "Rates" at bounding box center [203, 184] width 135 height 26
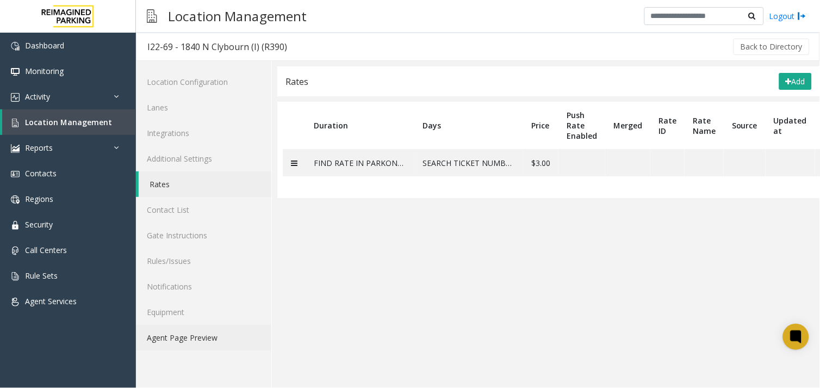
click at [208, 345] on link "Agent Page Preview" at bounding box center [203, 338] width 135 height 26
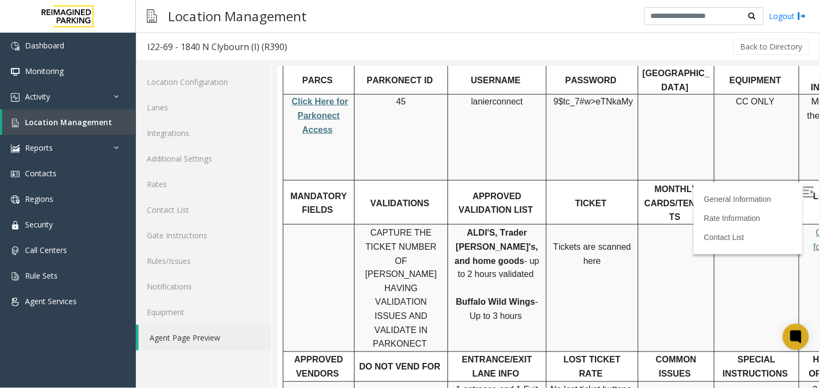
scroll to position [263, 0]
drag, startPoint x: 452, startPoint y: 178, endPoint x: 506, endPoint y: 198, distance: 57.3
click at [506, 225] on p "ALDI'S, Trader [PERSON_NAME]'s, and home goods - up to 2 hours validated Buffal…" at bounding box center [496, 273] width 90 height 97
drag, startPoint x: 506, startPoint y: 198, endPoint x: 521, endPoint y: 244, distance: 48.8
click at [521, 244] on p "ALDI'S, Trader [PERSON_NAME]'s, and home goods - up to 2 hours validated Buffal…" at bounding box center [496, 273] width 90 height 97
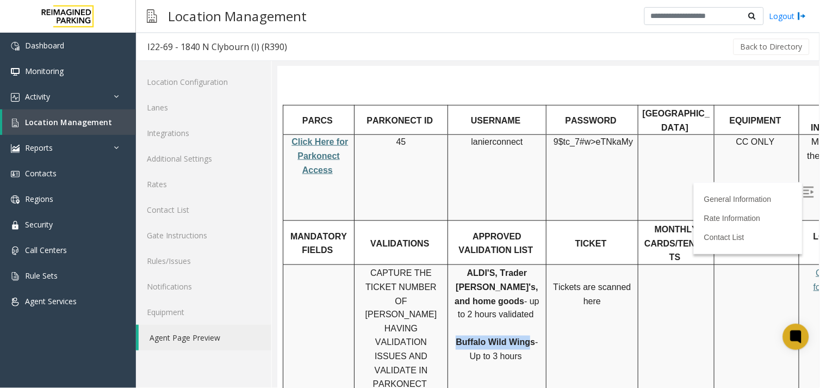
scroll to position [202, 0]
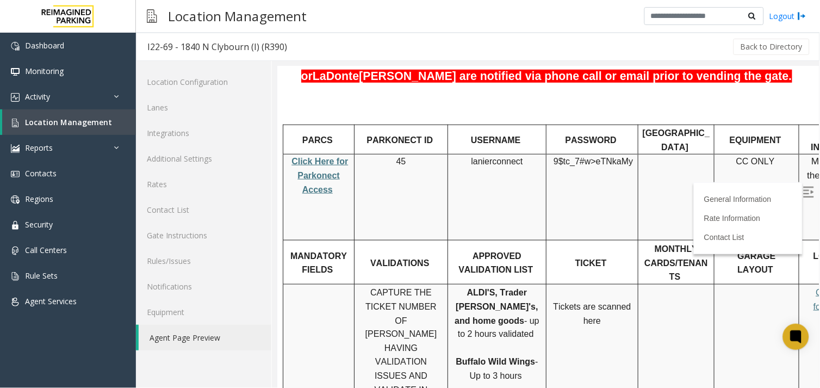
click at [485, 285] on p "ALDI'S, Trader [PERSON_NAME]'s, and home goods - up to 2 hours validated Buffal…" at bounding box center [496, 333] width 90 height 97
drag, startPoint x: 333, startPoint y: 159, endPoint x: 295, endPoint y: 124, distance: 51.6
click at [295, 154] on p "Click Here for Parkonect Access" at bounding box center [318, 175] width 63 height 42
drag, startPoint x: 295, startPoint y: 124, endPoint x: 303, endPoint y: 126, distance: 8.4
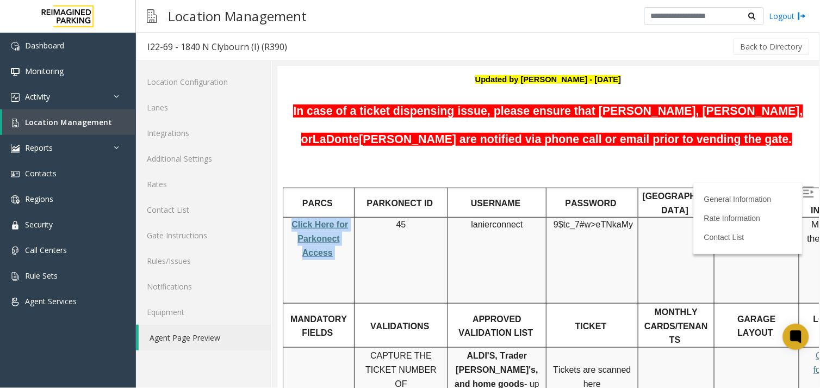
scroll to position [142, 0]
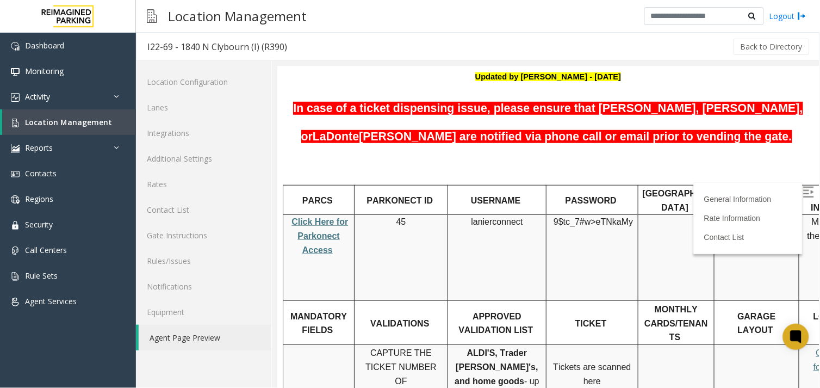
click at [493, 216] on span "lanierconnect" at bounding box center [496, 221] width 52 height 10
drag, startPoint x: 472, startPoint y: 186, endPoint x: 519, endPoint y: 186, distance: 46.8
click at [519, 216] on span "lanierconnect" at bounding box center [496, 221] width 52 height 10
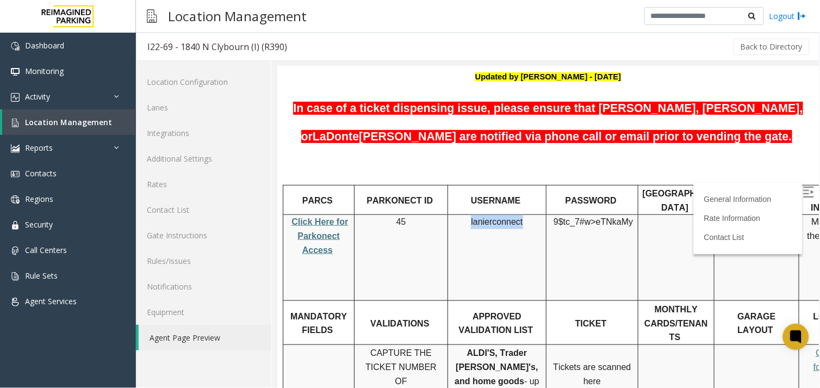
copy span "lanierconnect"
drag, startPoint x: 555, startPoint y: 183, endPoint x: 627, endPoint y: 189, distance: 72.6
click at [627, 214] on p "9$tc_7#w> eTNkaMy" at bounding box center [592, 228] width 84 height 28
copy span "9$tc_7#w> eTNkaMy"
